Goal: Obtain resource: Obtain resource

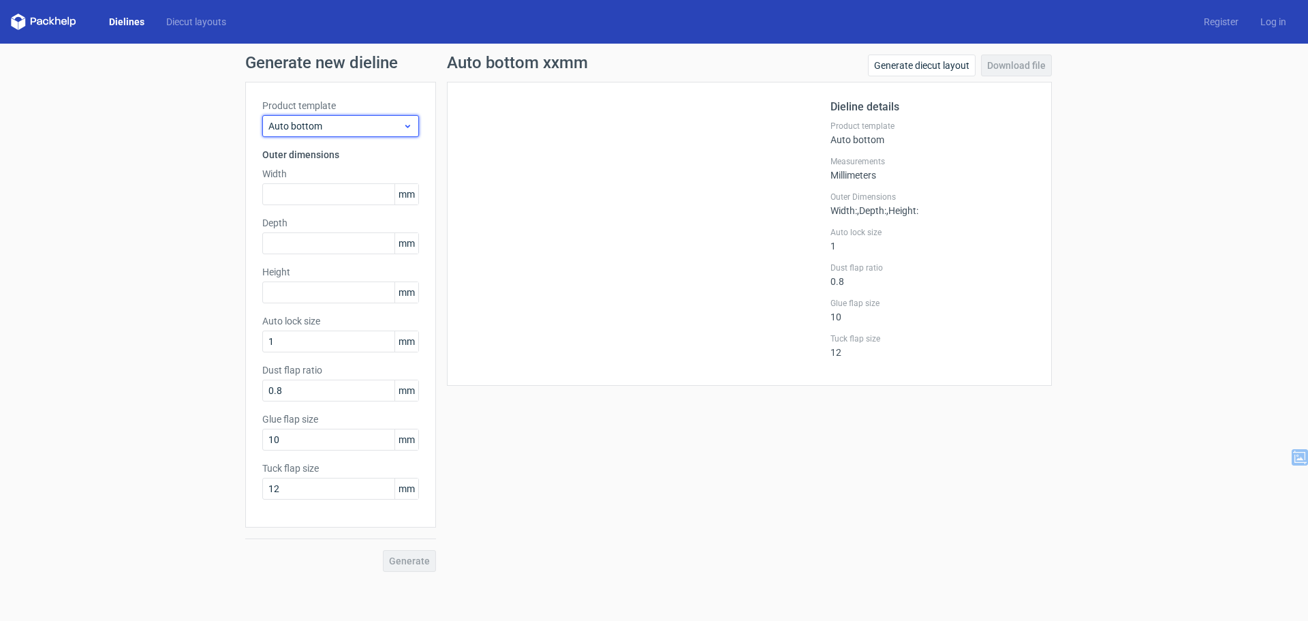
click at [379, 125] on span "Auto bottom" at bounding box center [335, 126] width 134 height 14
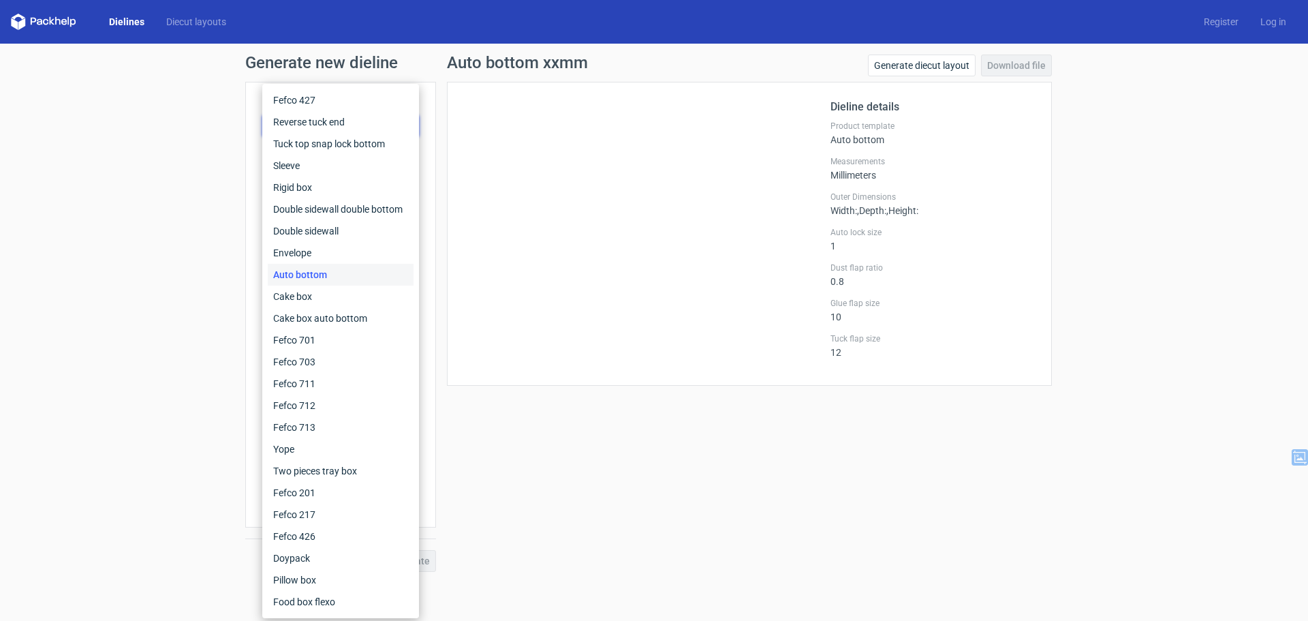
click at [311, 271] on div "Auto bottom" at bounding box center [341, 275] width 146 height 22
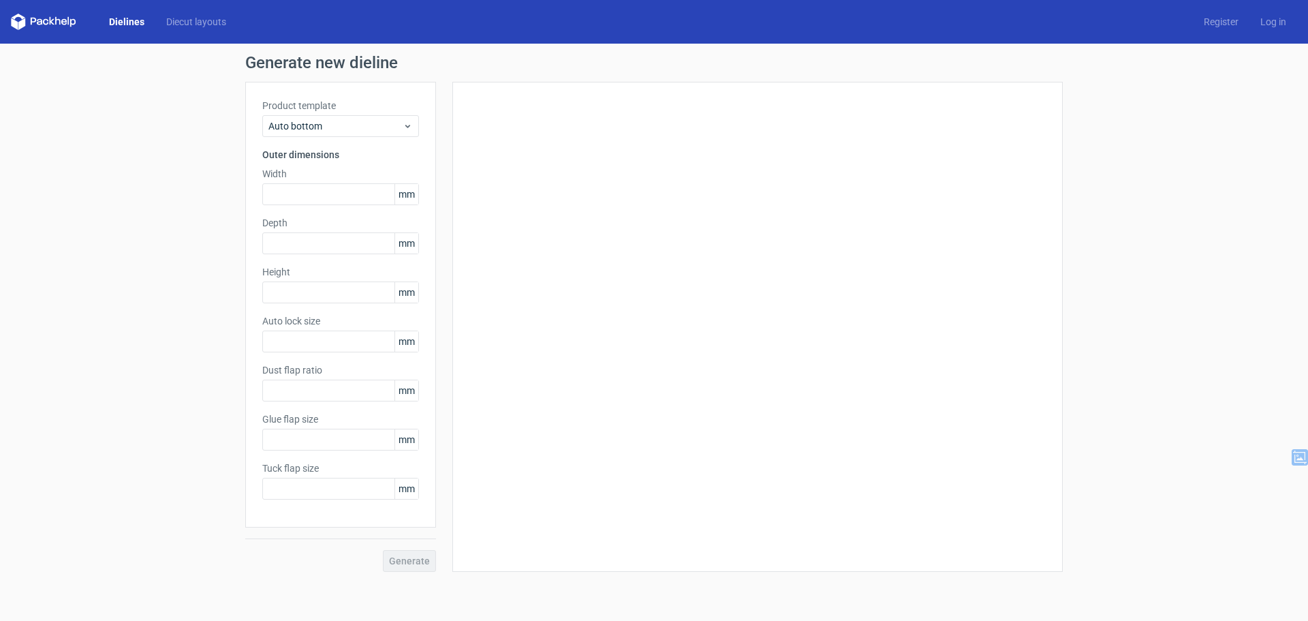
type input "1"
type input "0.8"
type input "10"
type input "12"
click at [327, 196] on input "text" at bounding box center [340, 194] width 157 height 22
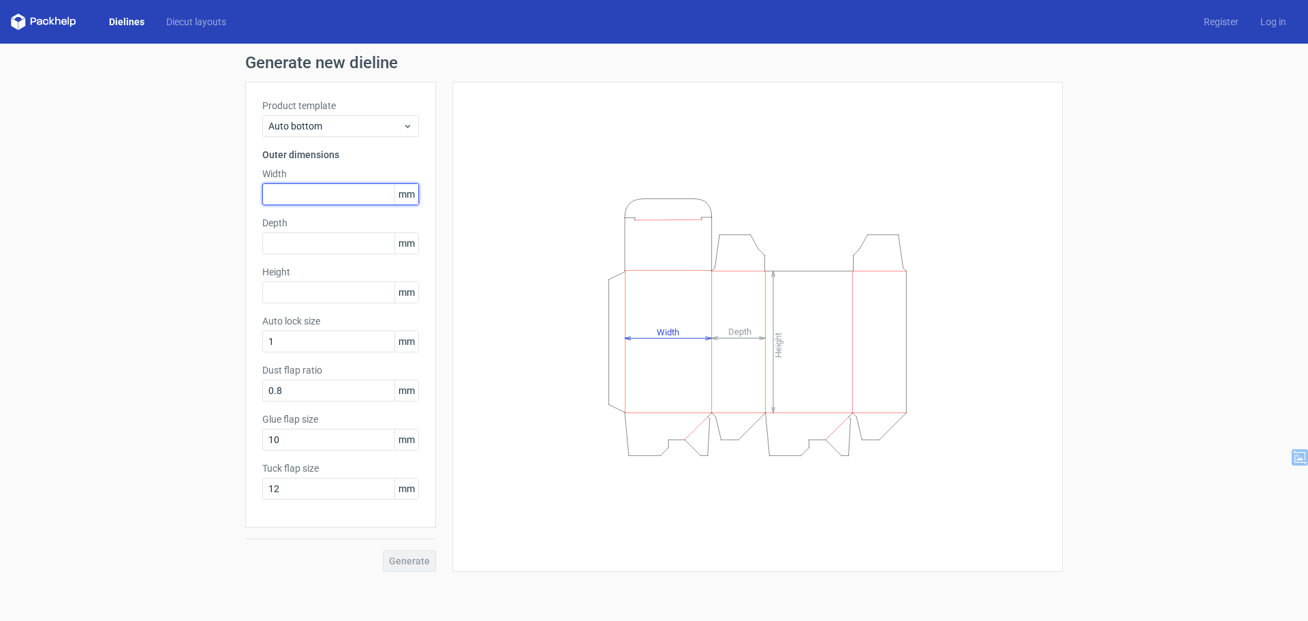
click at [301, 197] on input "text" at bounding box center [340, 194] width 157 height 22
type input "133"
click at [331, 290] on input "text" at bounding box center [340, 292] width 157 height 22
click at [341, 243] on input "text" at bounding box center [340, 243] width 157 height 22
type input "104"
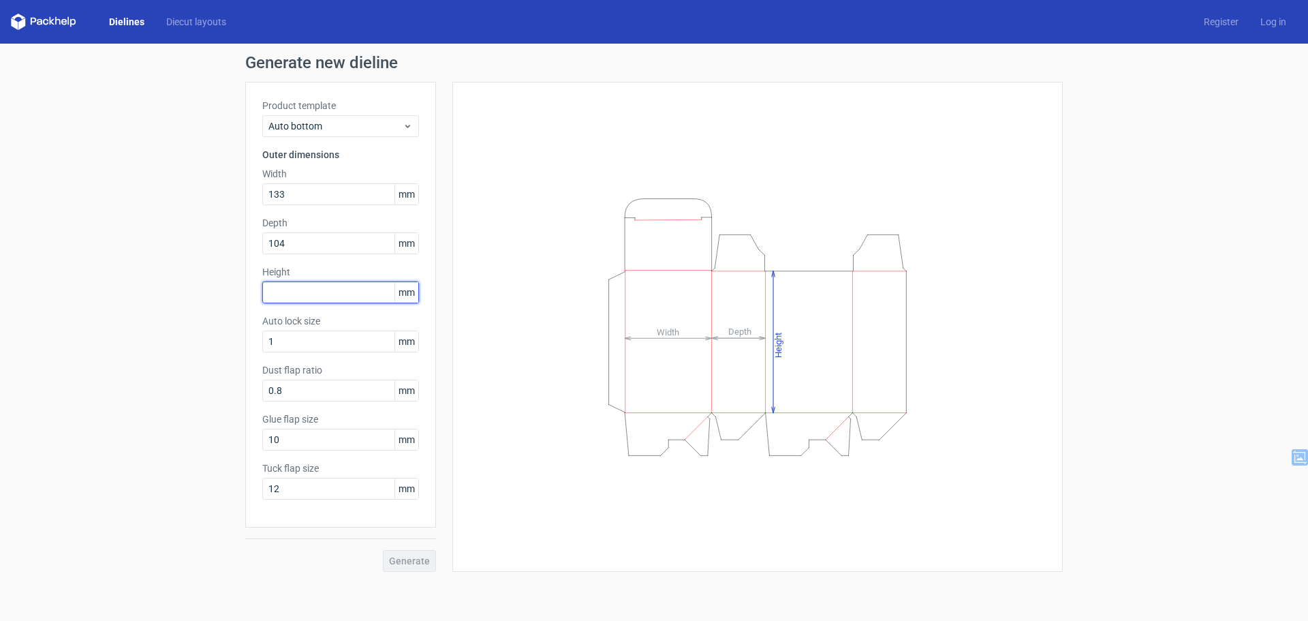
click at [313, 288] on input "text" at bounding box center [340, 292] width 157 height 22
type input "100"
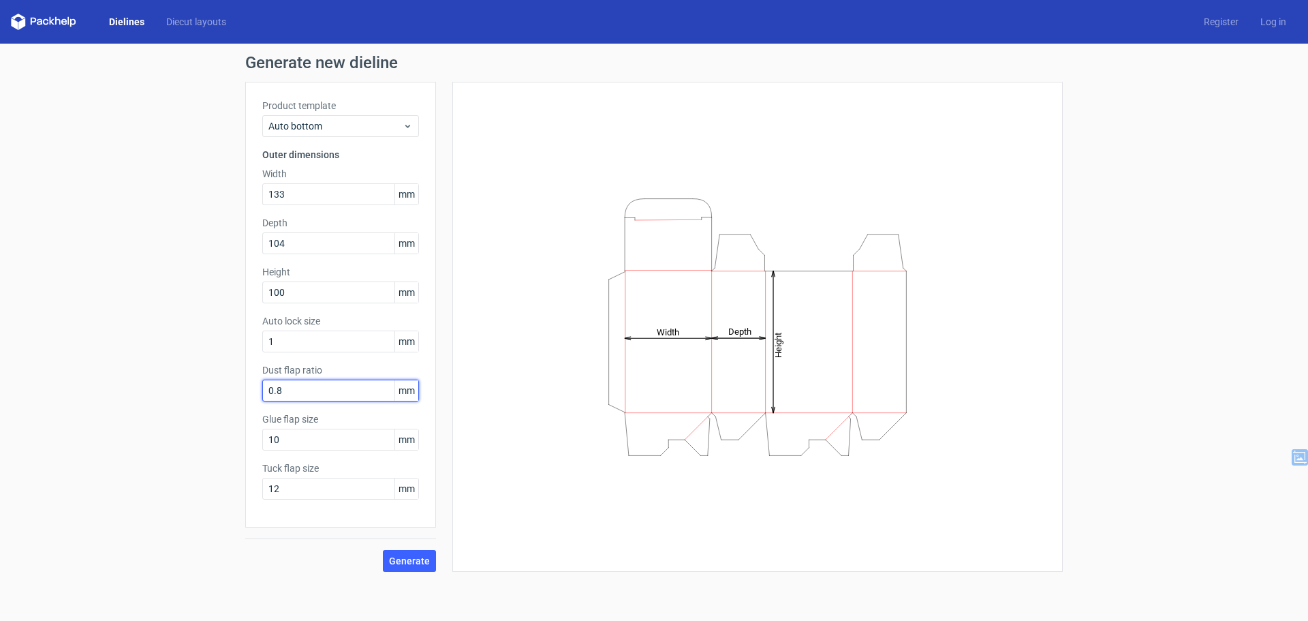
drag, startPoint x: 284, startPoint y: 390, endPoint x: 256, endPoint y: 386, distance: 28.2
click at [257, 387] on div "Product template Auto bottom Outer dimensions Width 133 mm Depth 104 mm Height …" at bounding box center [340, 305] width 191 height 446
click at [311, 402] on div "Product template Auto bottom Outer dimensions Width 133 mm Depth 104 mm Height …" at bounding box center [340, 305] width 191 height 446
click at [317, 393] on input "0" at bounding box center [340, 390] width 157 height 22
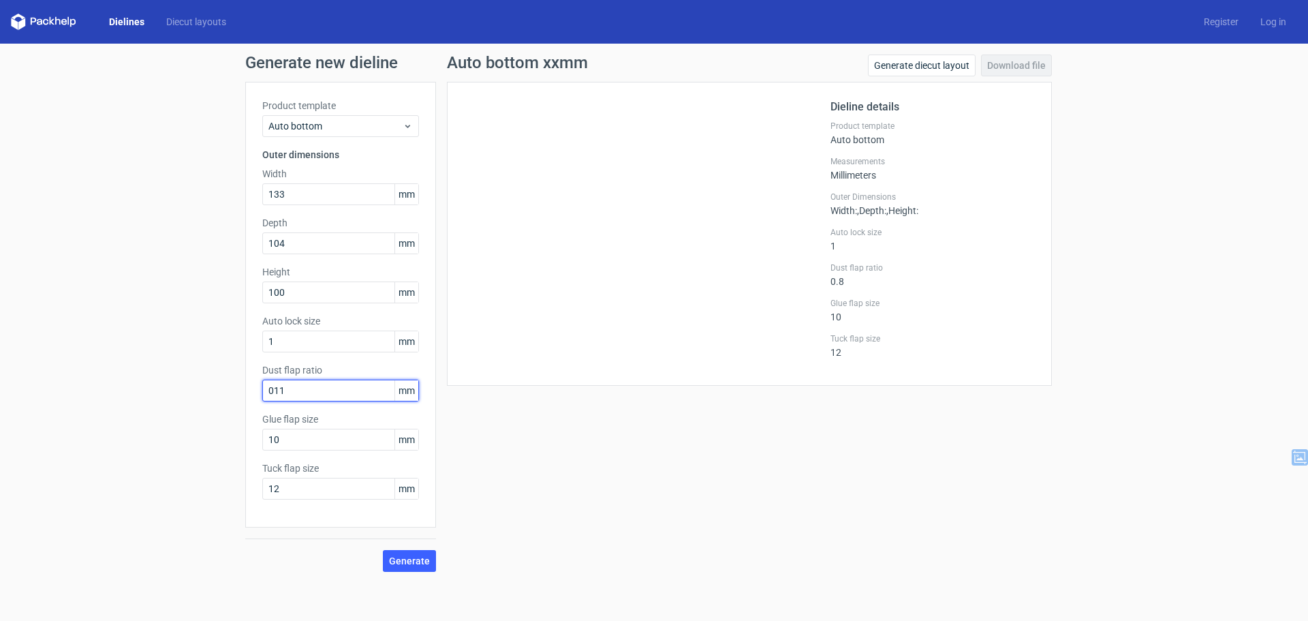
type input "011"
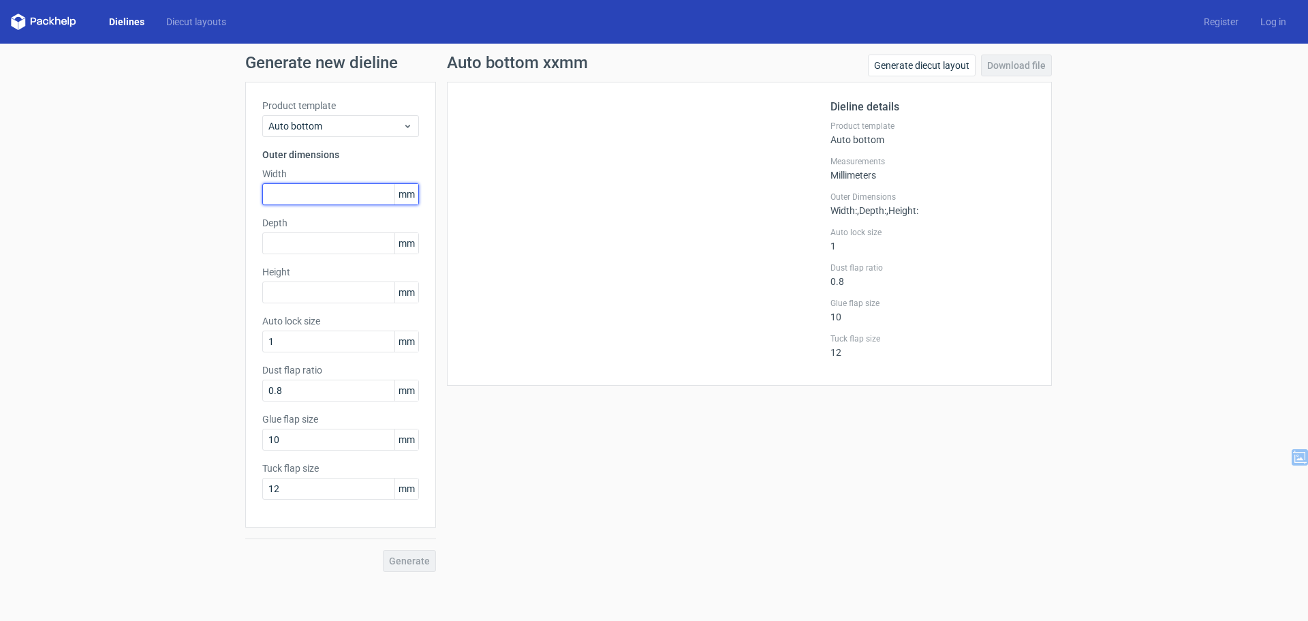
click at [295, 197] on input "text" at bounding box center [340, 194] width 157 height 22
type input "133"
click at [323, 252] on input "text" at bounding box center [340, 243] width 157 height 22
type input "104"
click at [330, 282] on input "text" at bounding box center [340, 292] width 157 height 22
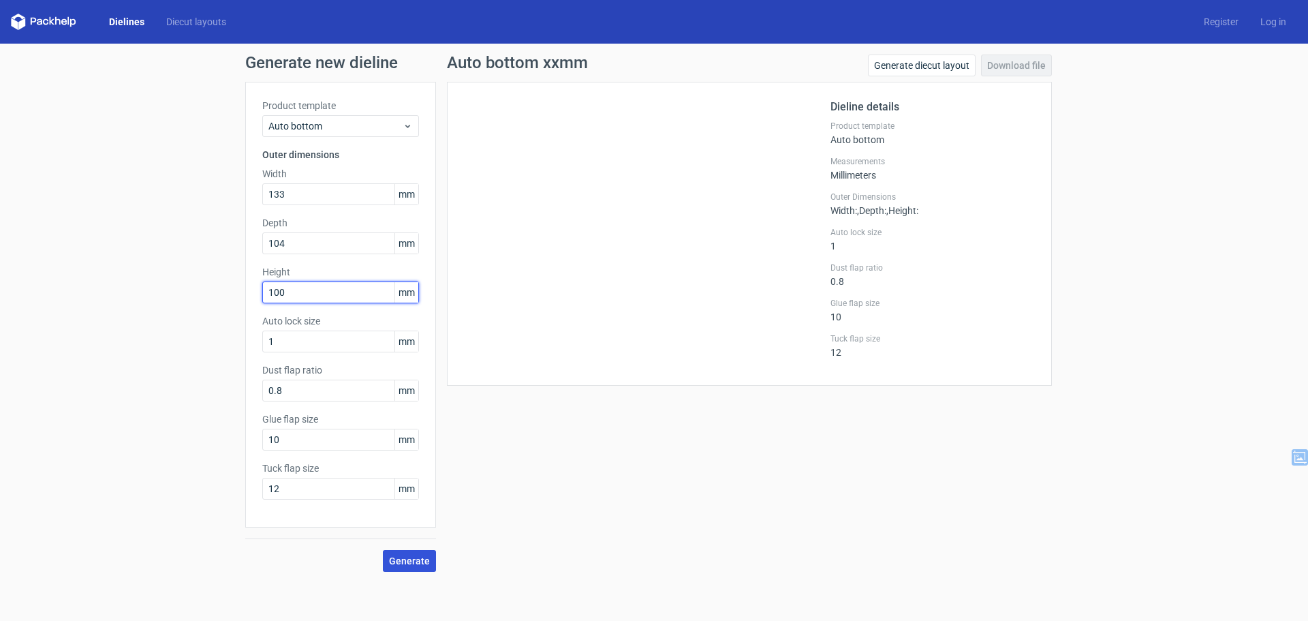
type input "100"
click at [416, 565] on span "Generate" at bounding box center [409, 561] width 41 height 10
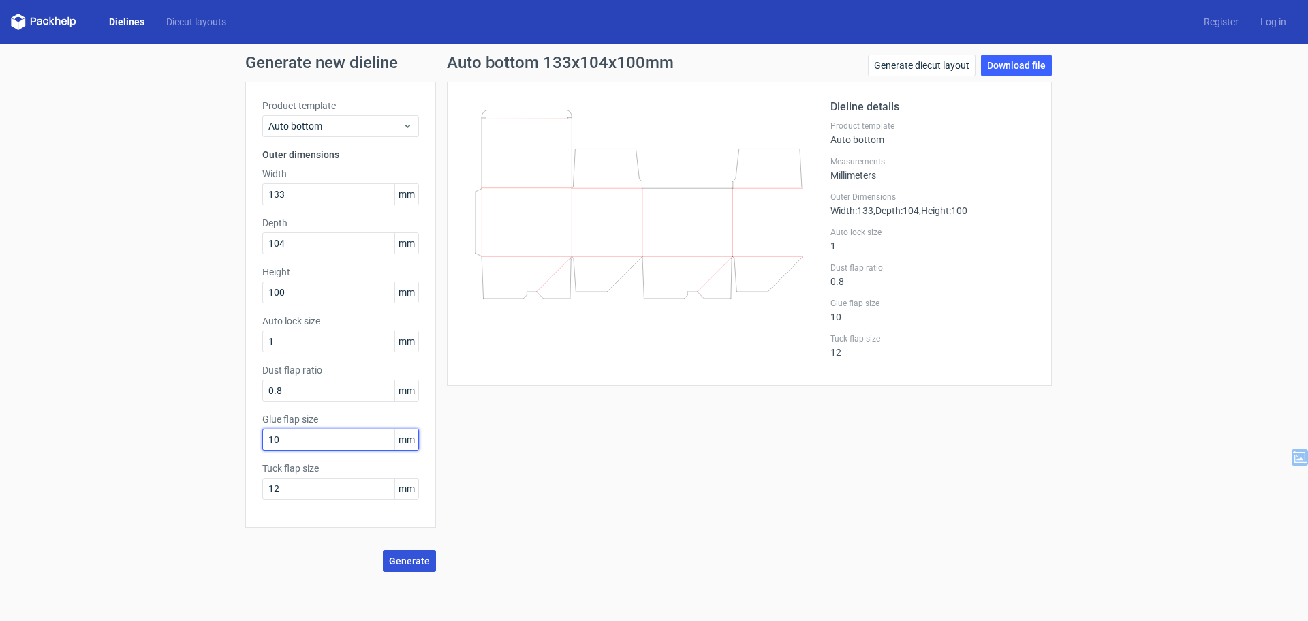
drag, startPoint x: 306, startPoint y: 440, endPoint x: 206, endPoint y: 431, distance: 99.9
click at [206, 431] on div "Generate new dieline Product template Auto bottom Outer dimensions Width 133 mm…" at bounding box center [654, 313] width 1308 height 539
type input "15"
click at [399, 550] on button "Generate" at bounding box center [409, 561] width 53 height 22
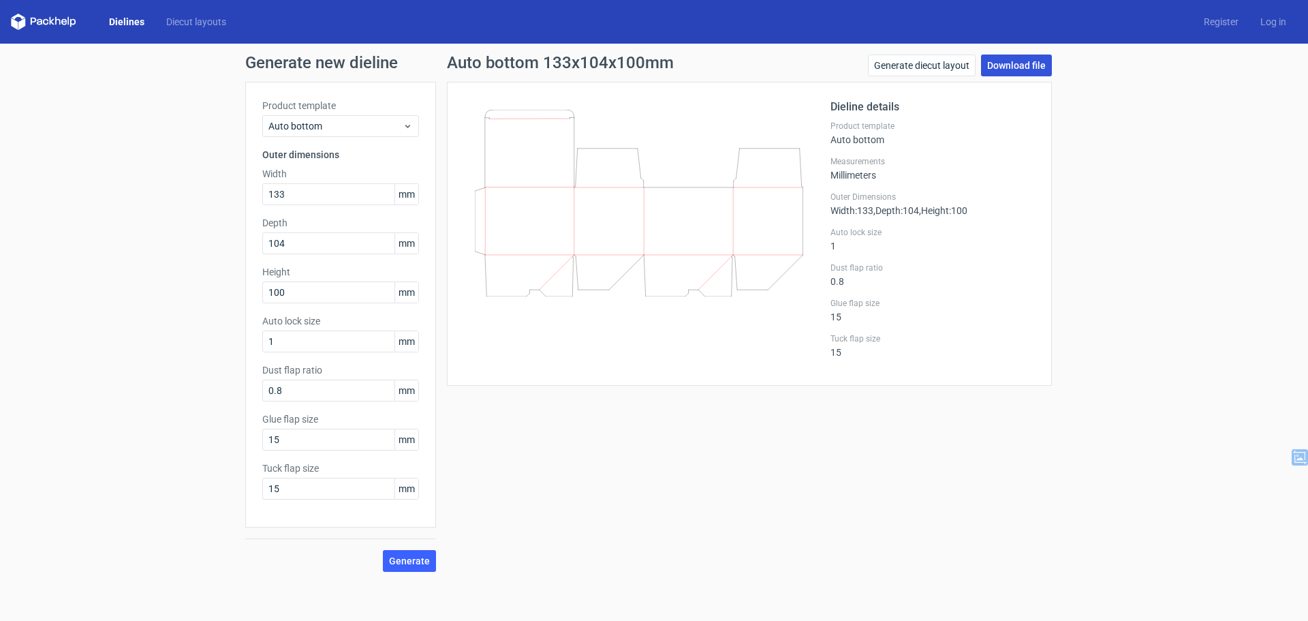
click at [1010, 69] on link "Download file" at bounding box center [1016, 65] width 71 height 22
click at [403, 566] on button "Generate" at bounding box center [409, 561] width 53 height 22
drag, startPoint x: 450, startPoint y: 55, endPoint x: 700, endPoint y: 69, distance: 250.4
click at [700, 69] on div "Auto bottom 133x104x100mm Generate diecut layout Download file" at bounding box center [749, 67] width 605 height 27
copy h1 "Auto bottom 133x104x100mm"
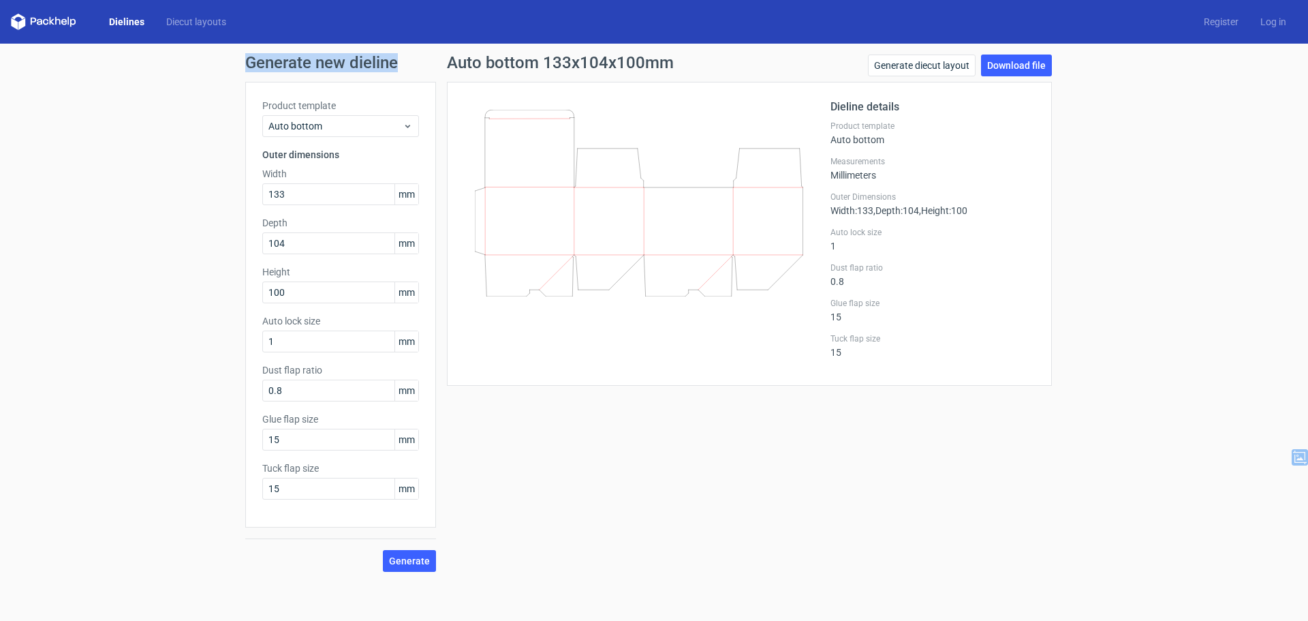
drag, startPoint x: 247, startPoint y: 59, endPoint x: 407, endPoint y: 53, distance: 159.5
click at [407, 53] on div "Generate new dieline Product template Auto bottom Outer dimensions Width 133 mm…" at bounding box center [654, 313] width 1308 height 539
copy h1 "Generate new dieline"
